Goal: Find specific page/section: Find specific page/section

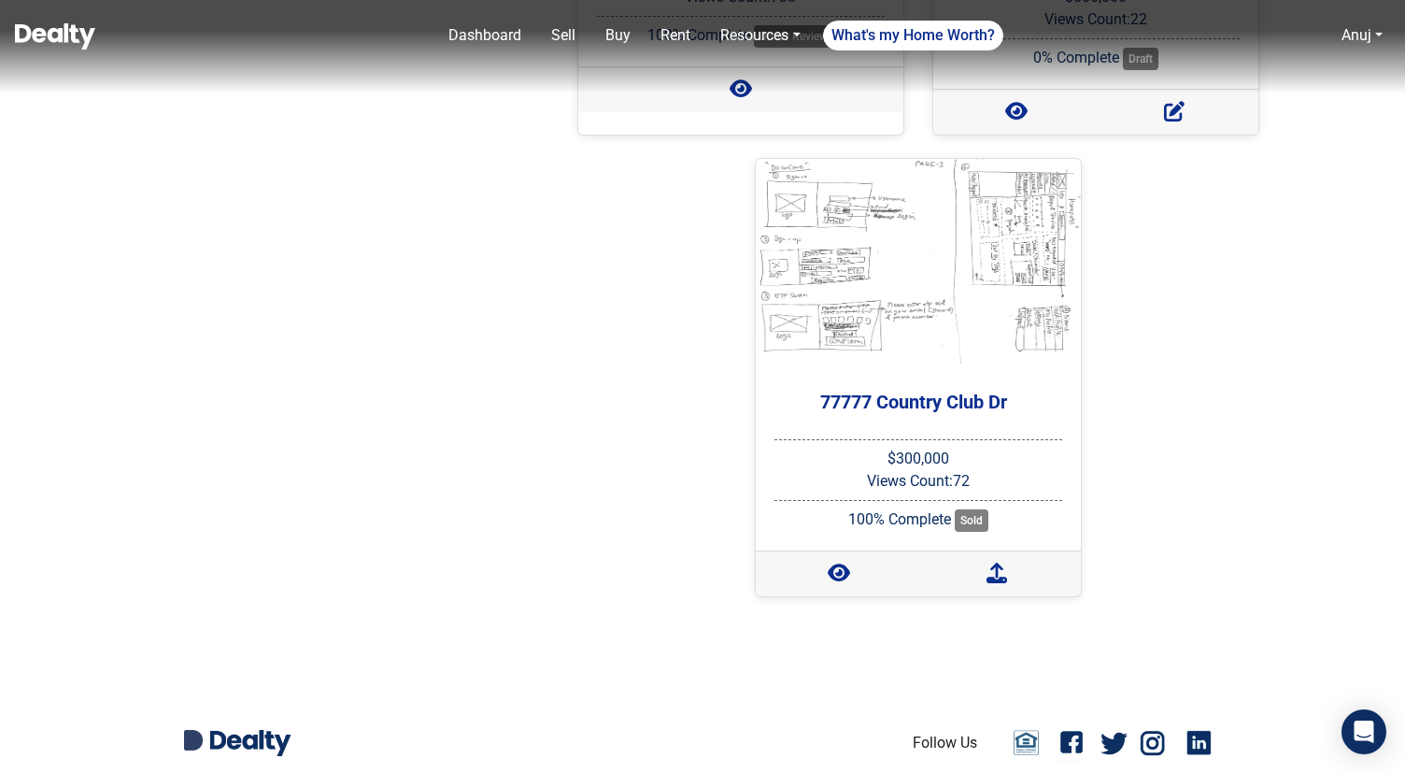
scroll to position [3289, 0]
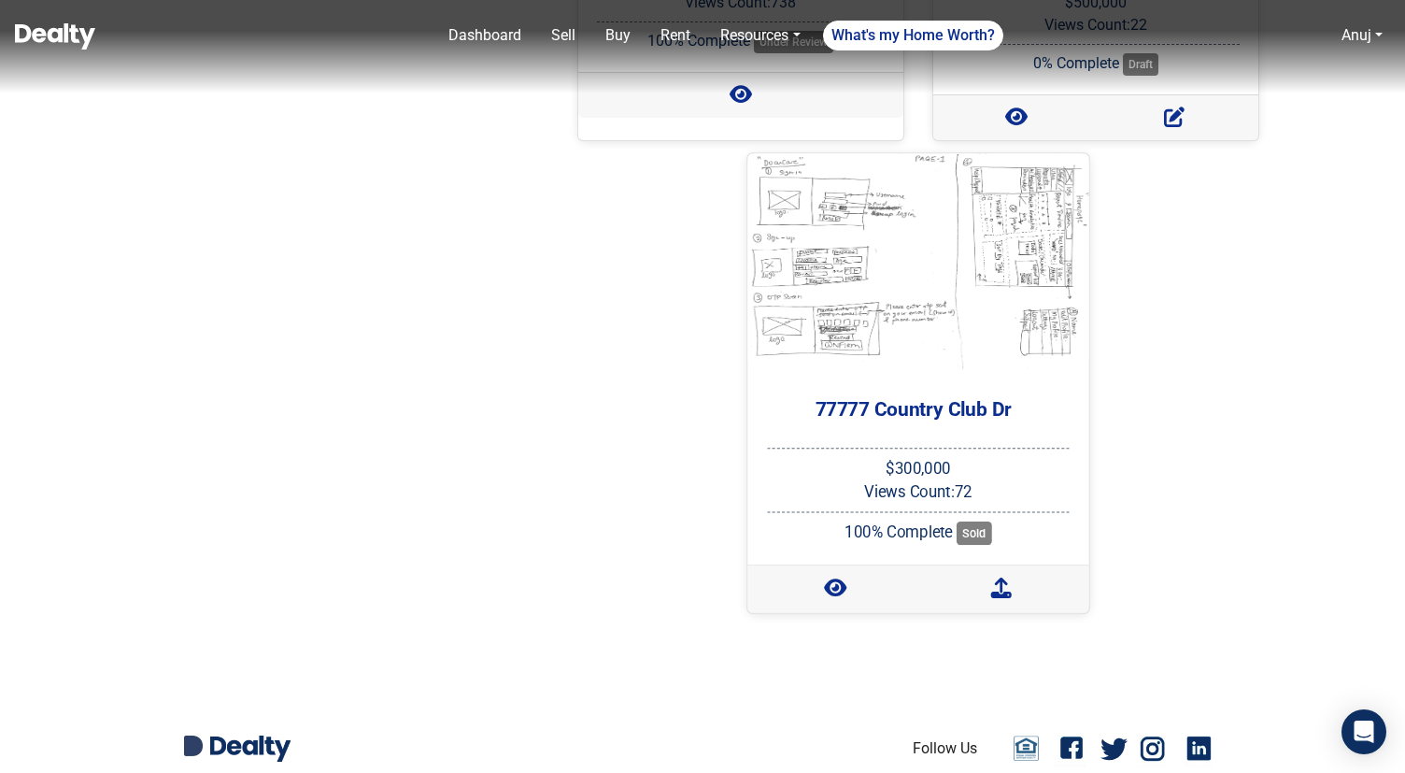
click at [928, 397] on h5 "77777 Country Club Dr" at bounding box center [913, 408] width 312 height 23
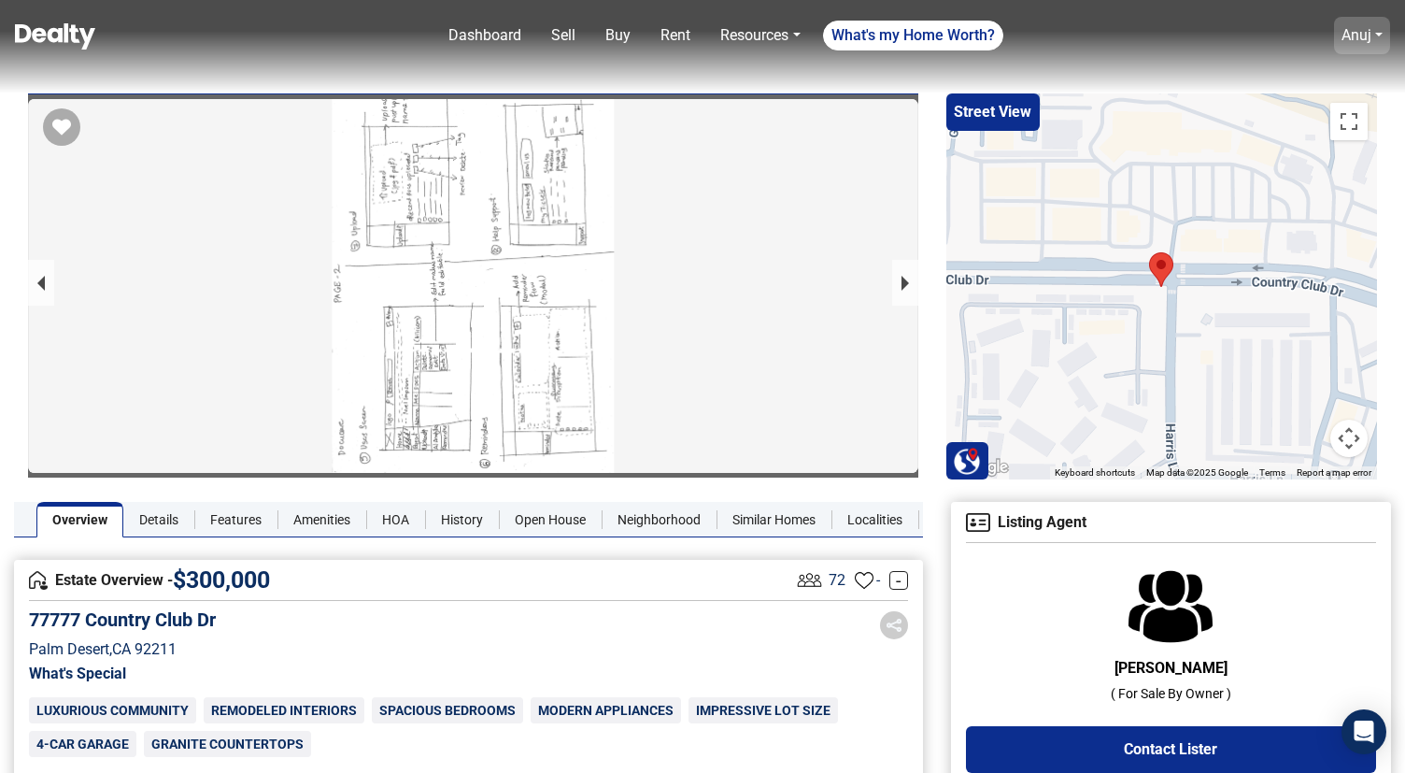
click at [1351, 30] on link "Anuj" at bounding box center [1357, 35] width 30 height 18
